Goal: Information Seeking & Learning: Learn about a topic

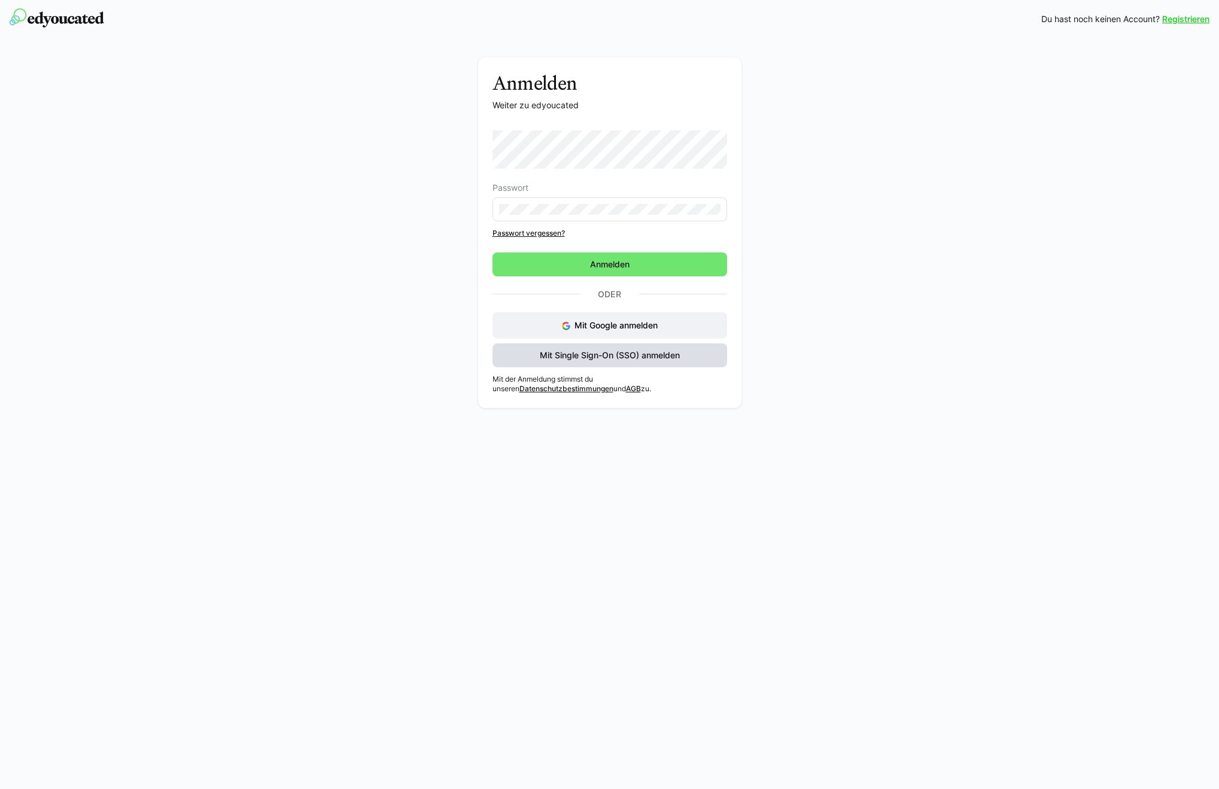
click at [613, 348] on span "Mit Single Sign-On (SSO) anmelden" at bounding box center [610, 356] width 235 height 24
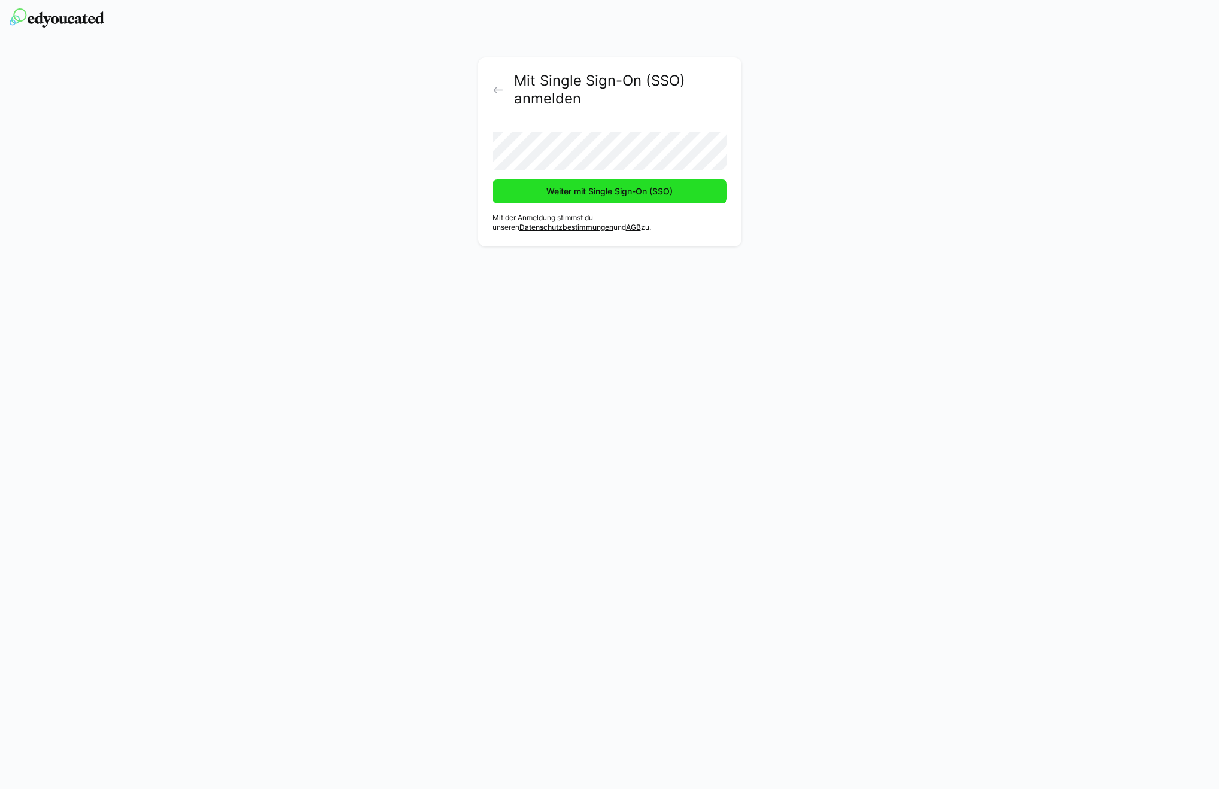
click at [679, 196] on span "Weiter mit Single Sign-On (SSO)" at bounding box center [610, 192] width 235 height 24
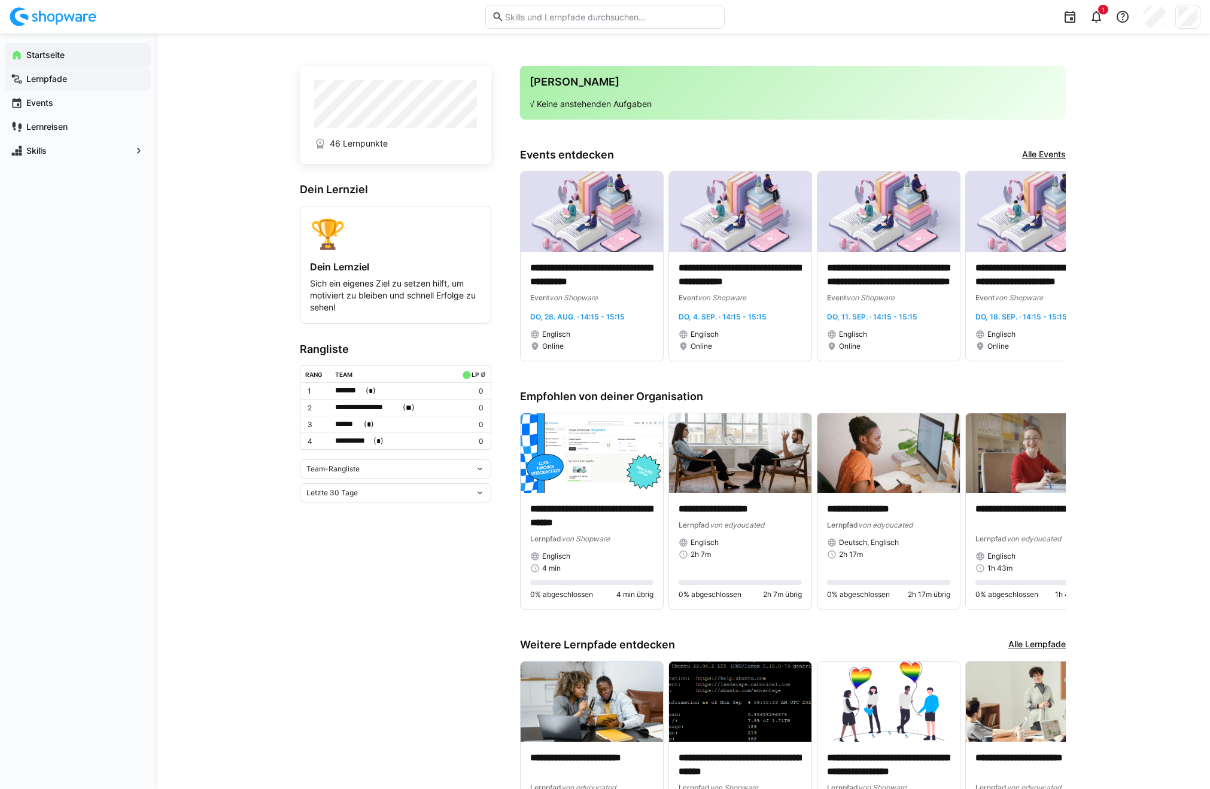
click at [0, 0] on app-navigation-label "Lernpfade" at bounding box center [0, 0] width 0 height 0
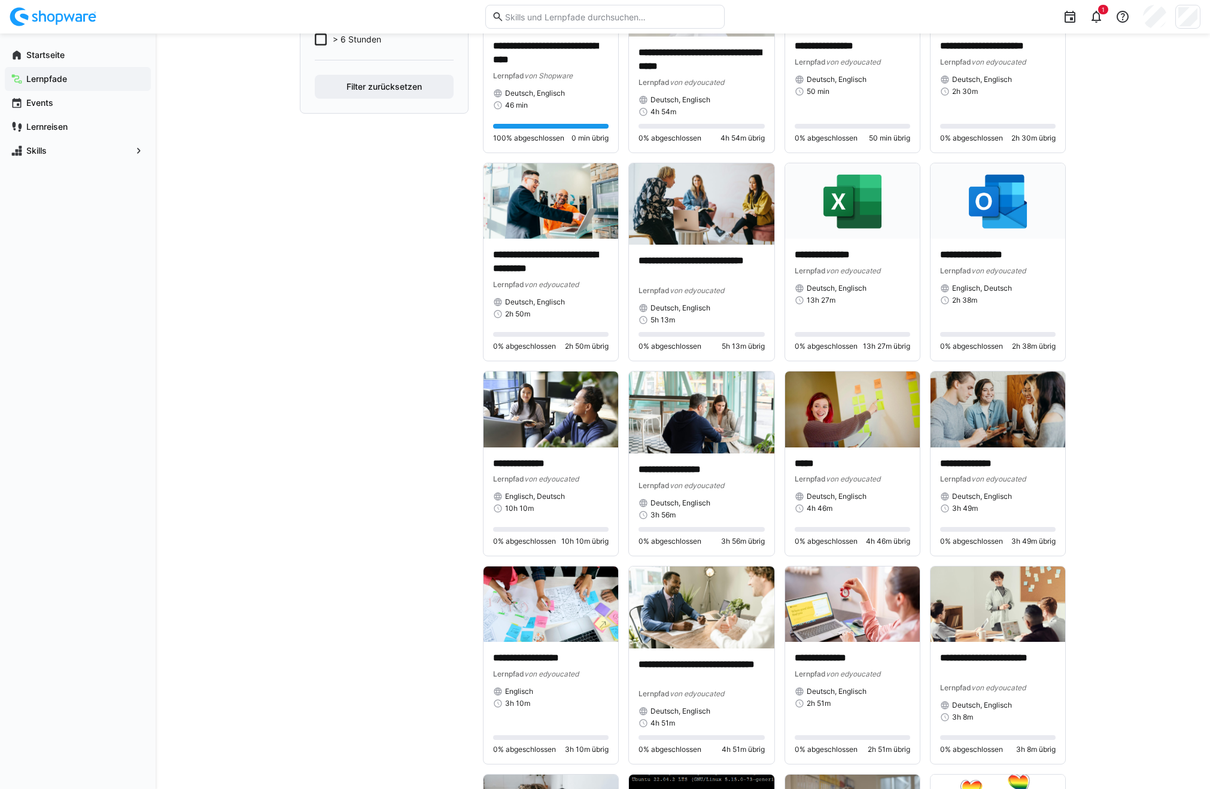
scroll to position [572, 0]
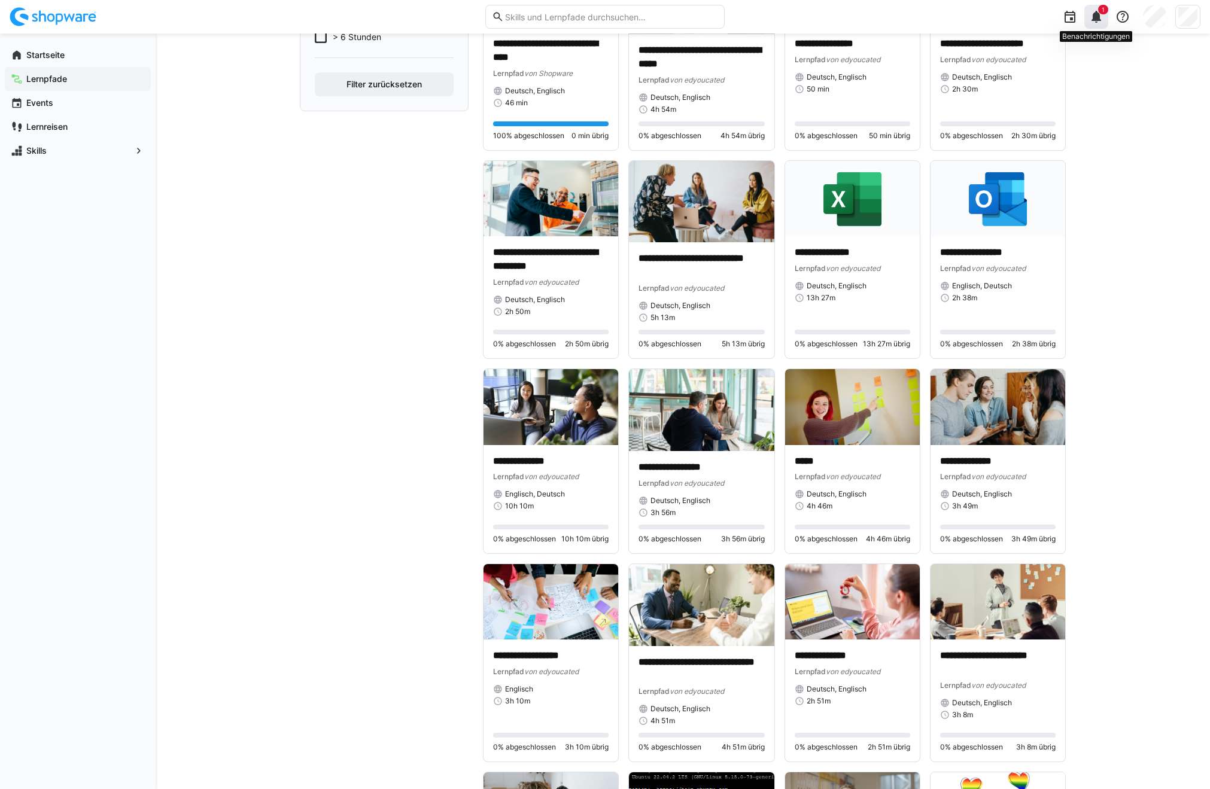
click at [1095, 14] on eds-icon at bounding box center [1096, 17] width 14 height 14
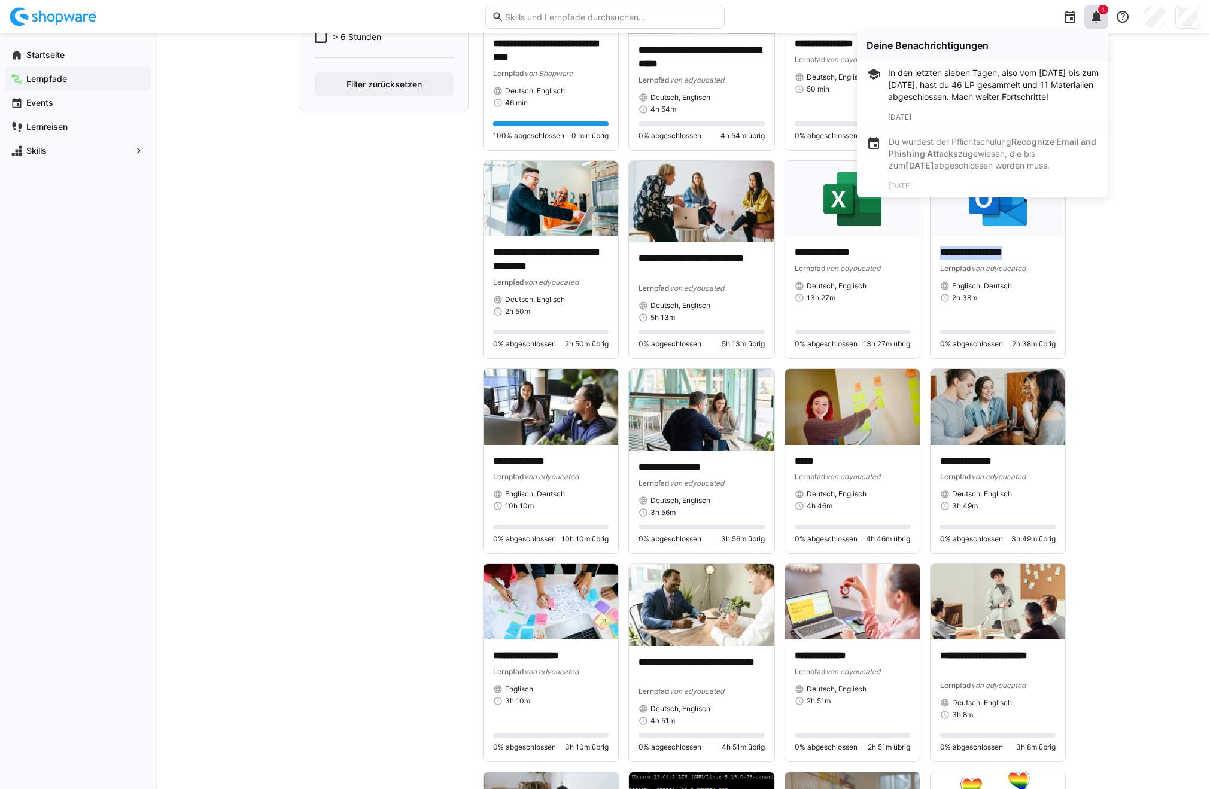
click at [1174, 247] on div "**********" at bounding box center [683, 645] width 1054 height 2367
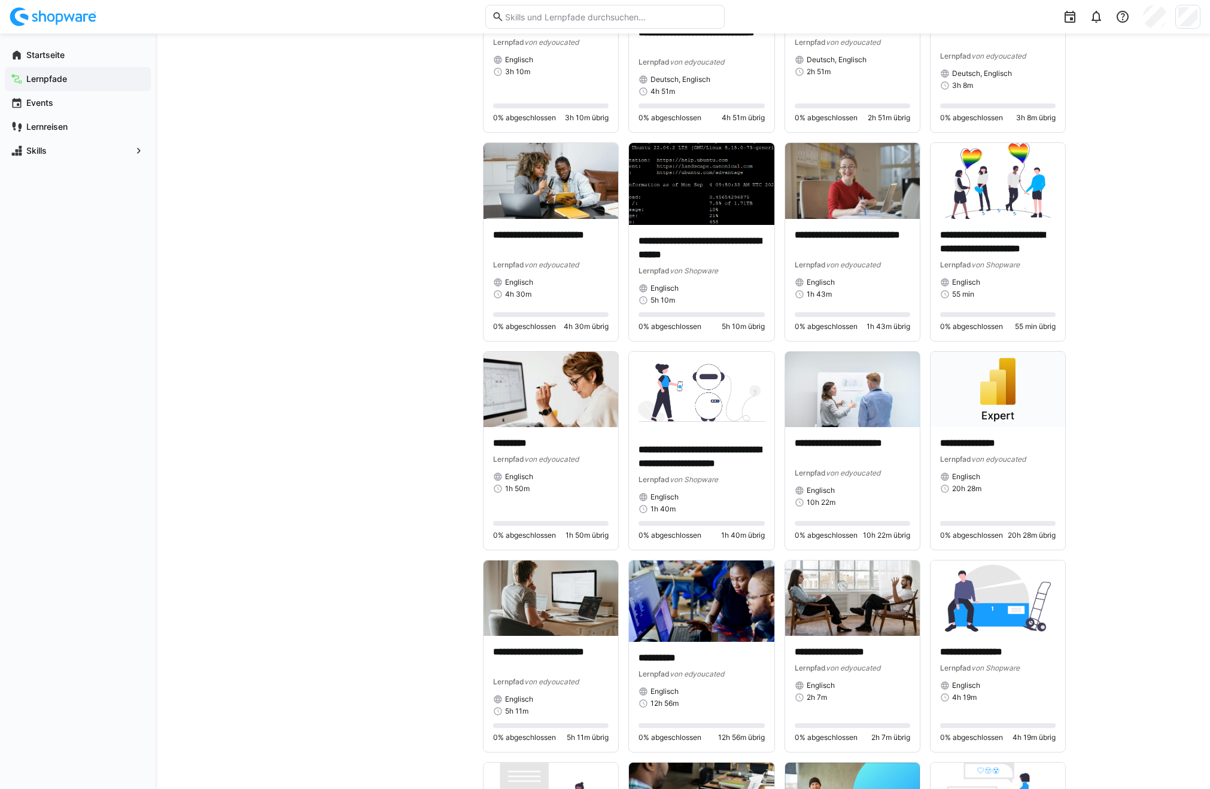
scroll to position [1284, 0]
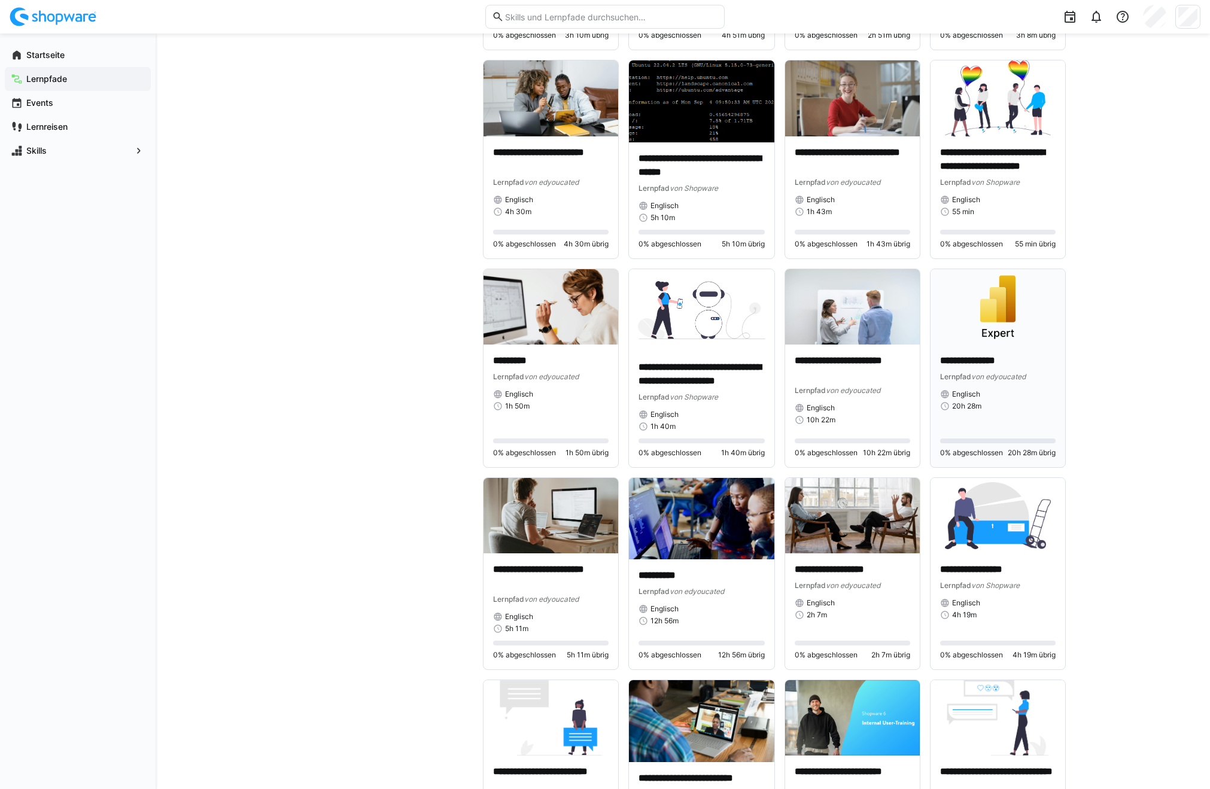
click at [985, 323] on img at bounding box center [998, 307] width 135 height 76
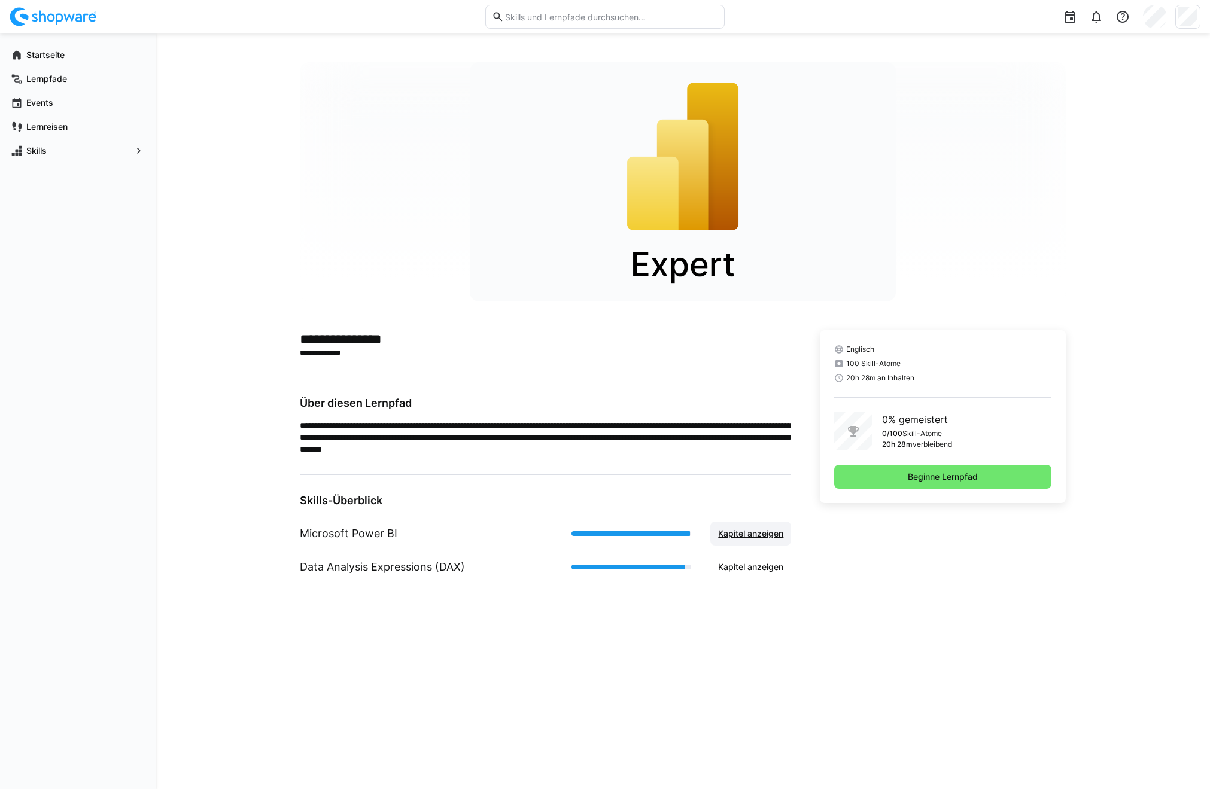
click at [774, 529] on span "Kapitel anzeigen" at bounding box center [750, 534] width 69 height 12
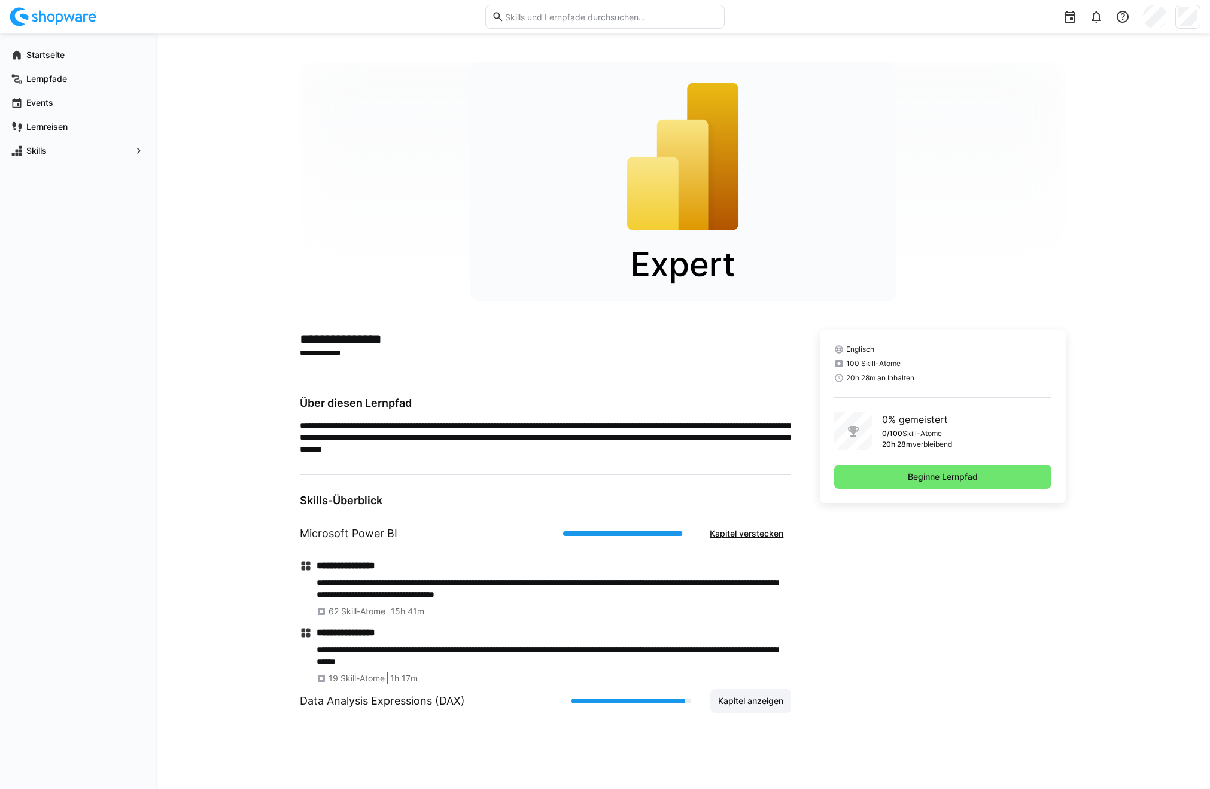
click at [747, 701] on span "Kapitel anzeigen" at bounding box center [750, 701] width 69 height 12
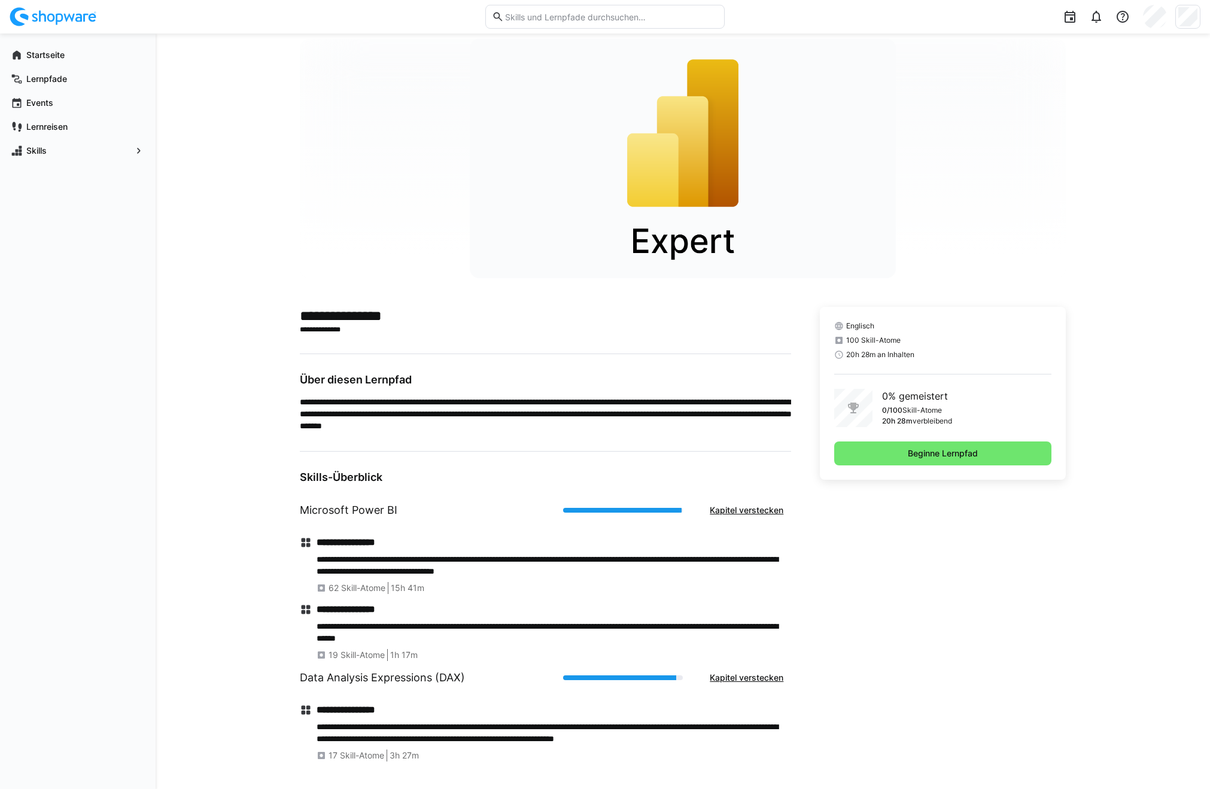
scroll to position [25, 0]
